Goal: Transaction & Acquisition: Purchase product/service

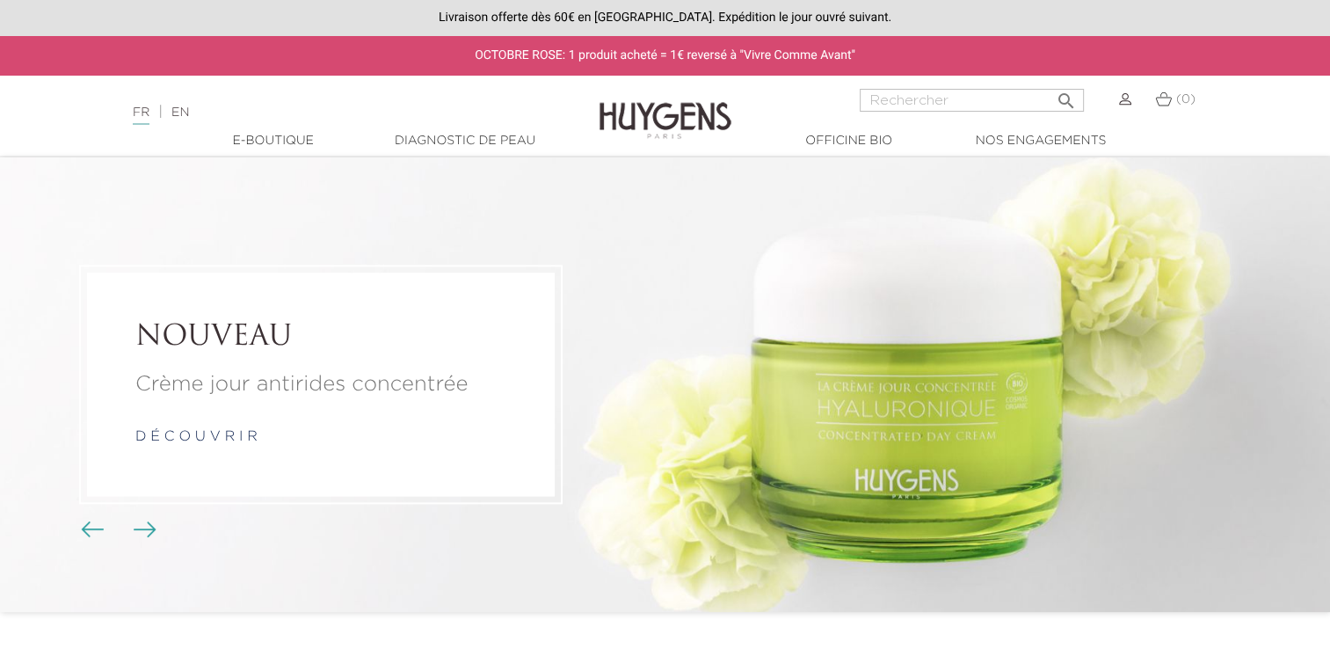
click at [912, 97] on input "Rechercher" at bounding box center [972, 100] width 224 height 23
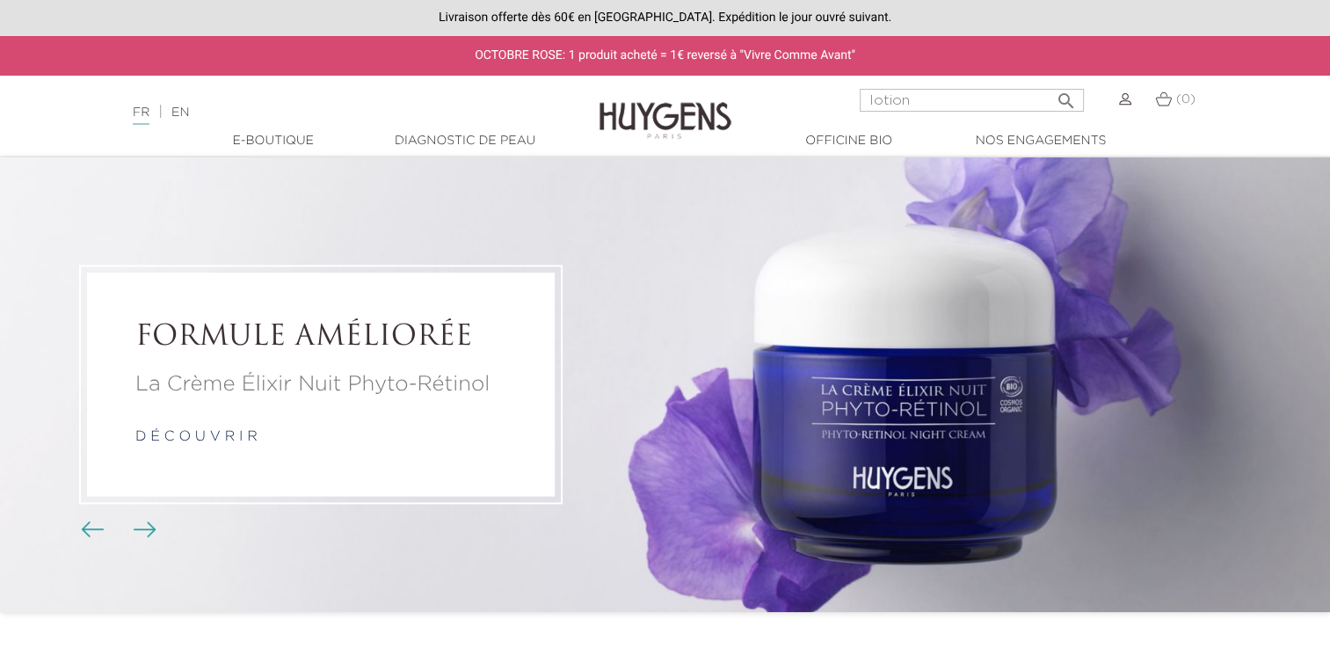
type input "lotion"
click at [1050, 84] on button " Rechercher" at bounding box center [1066, 96] width 32 height 24
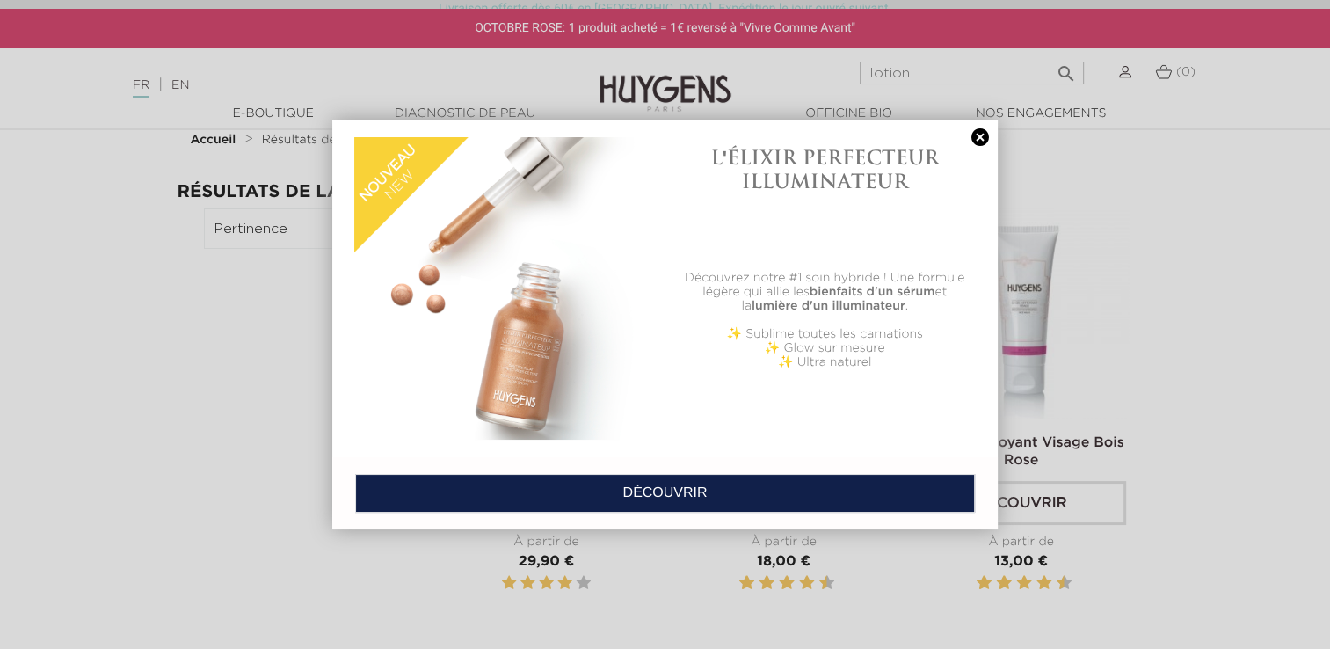
scroll to position [46, 0]
click at [980, 132] on link at bounding box center [980, 137] width 25 height 18
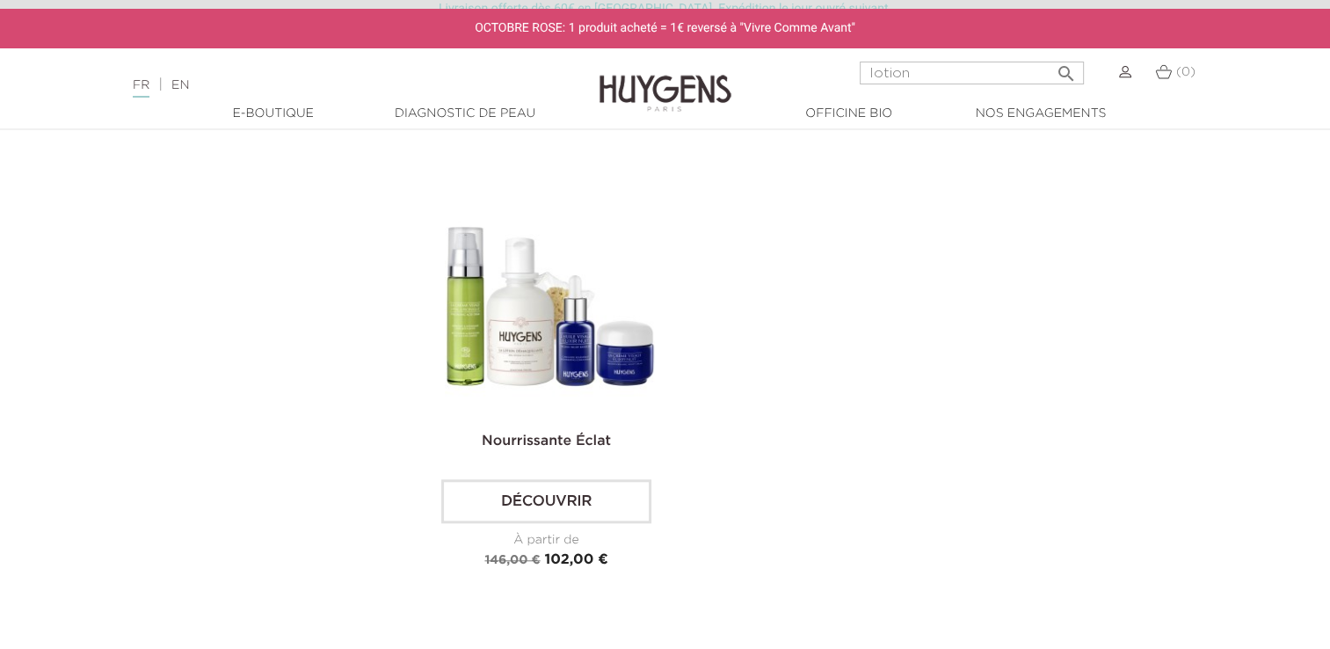
scroll to position [1459, 0]
